Goal: Check status: Check status

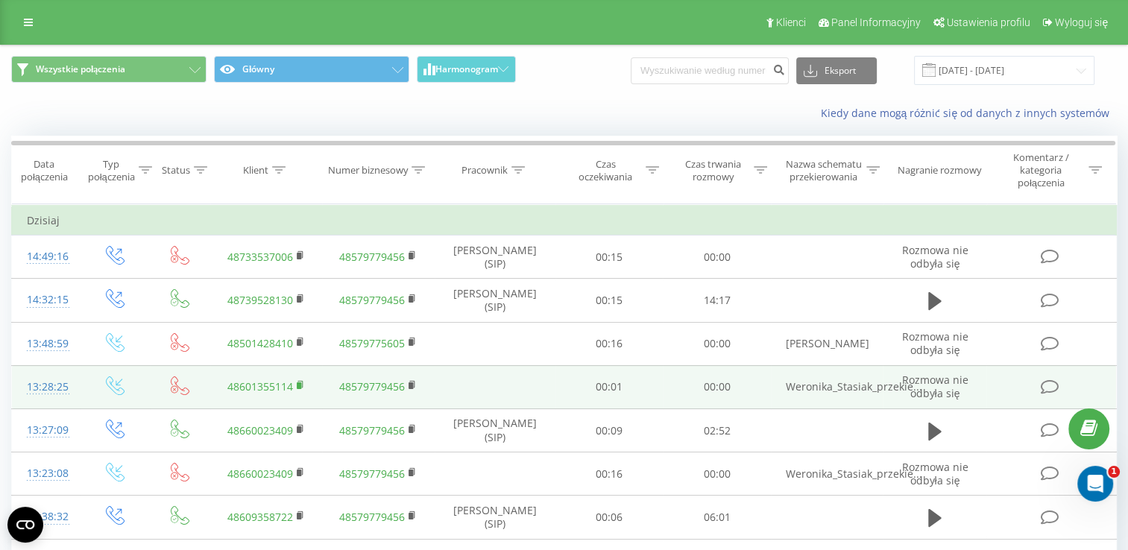
click at [297, 383] on icon at bounding box center [301, 385] width 8 height 10
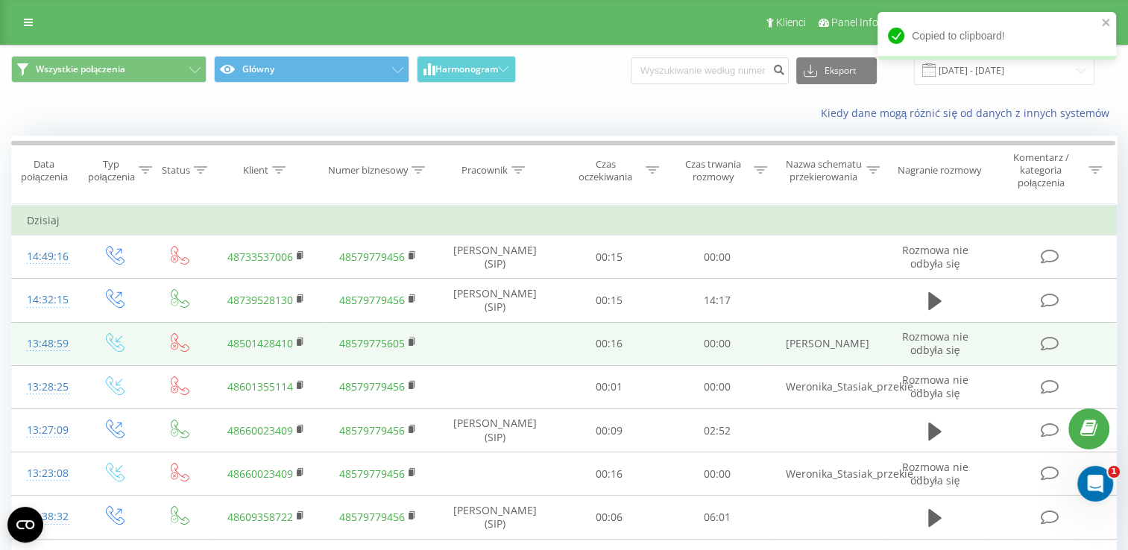
click at [295, 341] on td "48501428410" at bounding box center [266, 343] width 112 height 43
click at [303, 340] on icon at bounding box center [301, 342] width 8 height 10
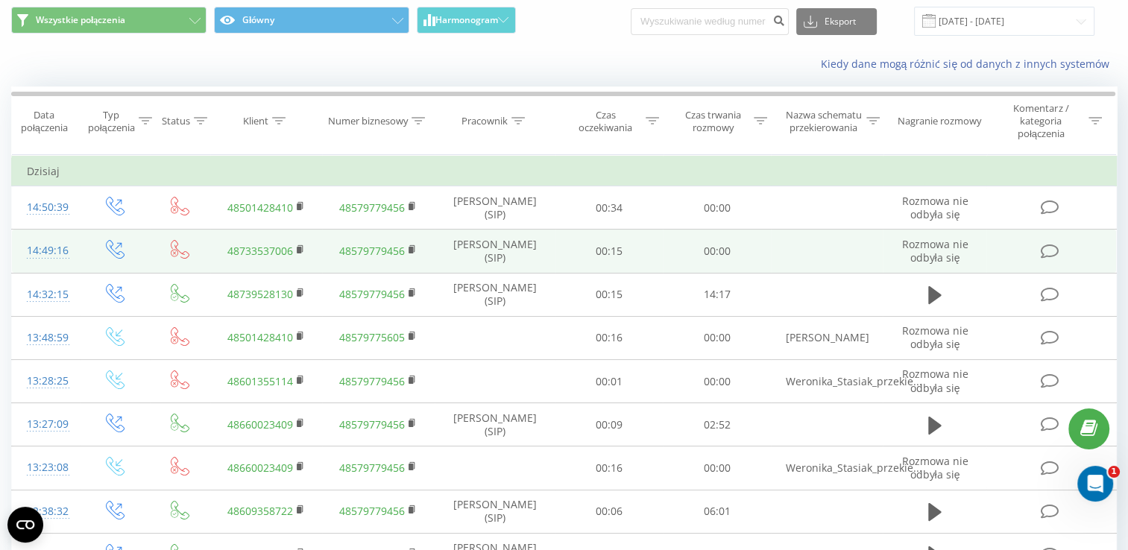
scroll to position [32, 0]
